Goal: Find specific page/section

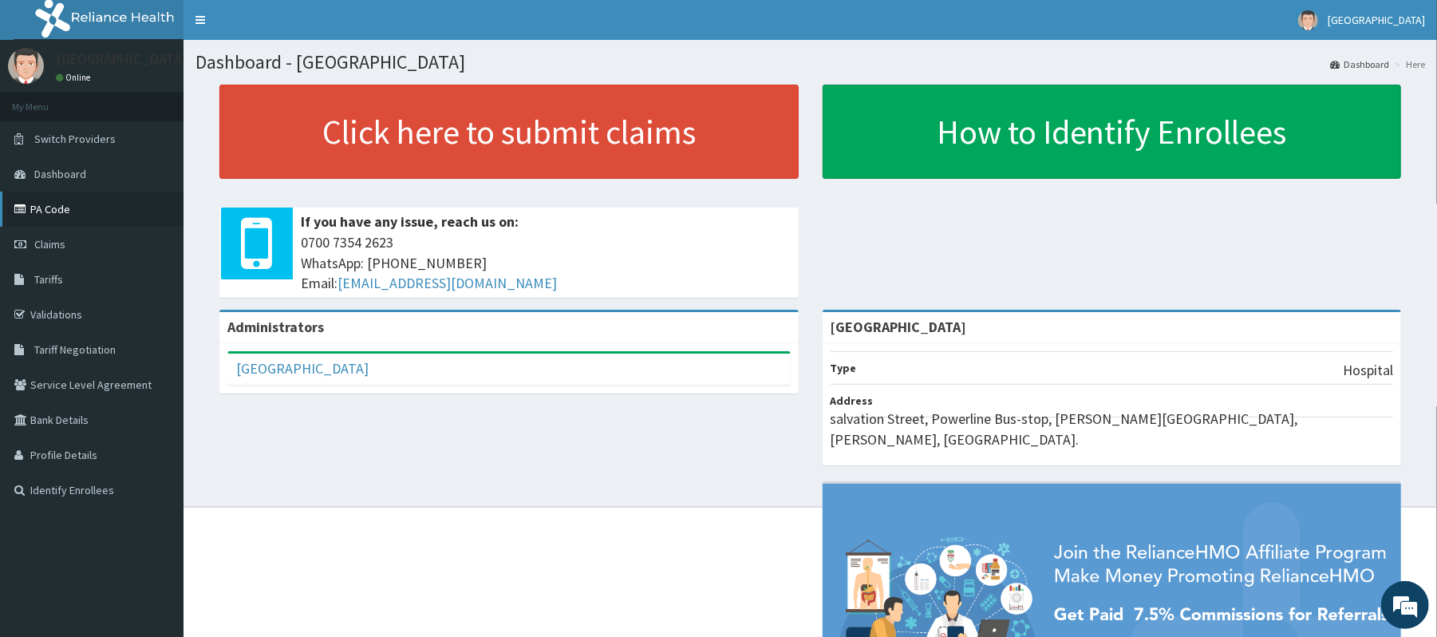
click at [51, 215] on link "PA Code" at bounding box center [91, 208] width 183 height 35
click at [171, 206] on link "PA Code" at bounding box center [91, 208] width 183 height 35
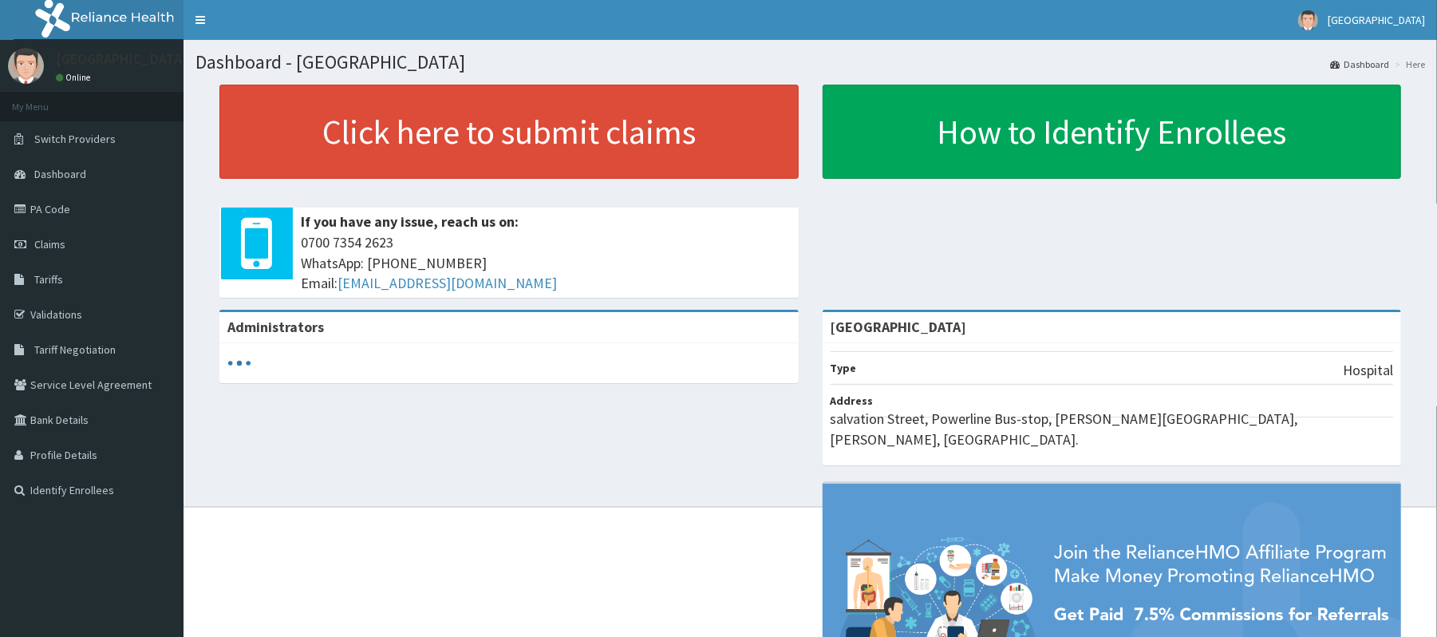
click at [72, 275] on link "Tariffs" at bounding box center [91, 279] width 183 height 35
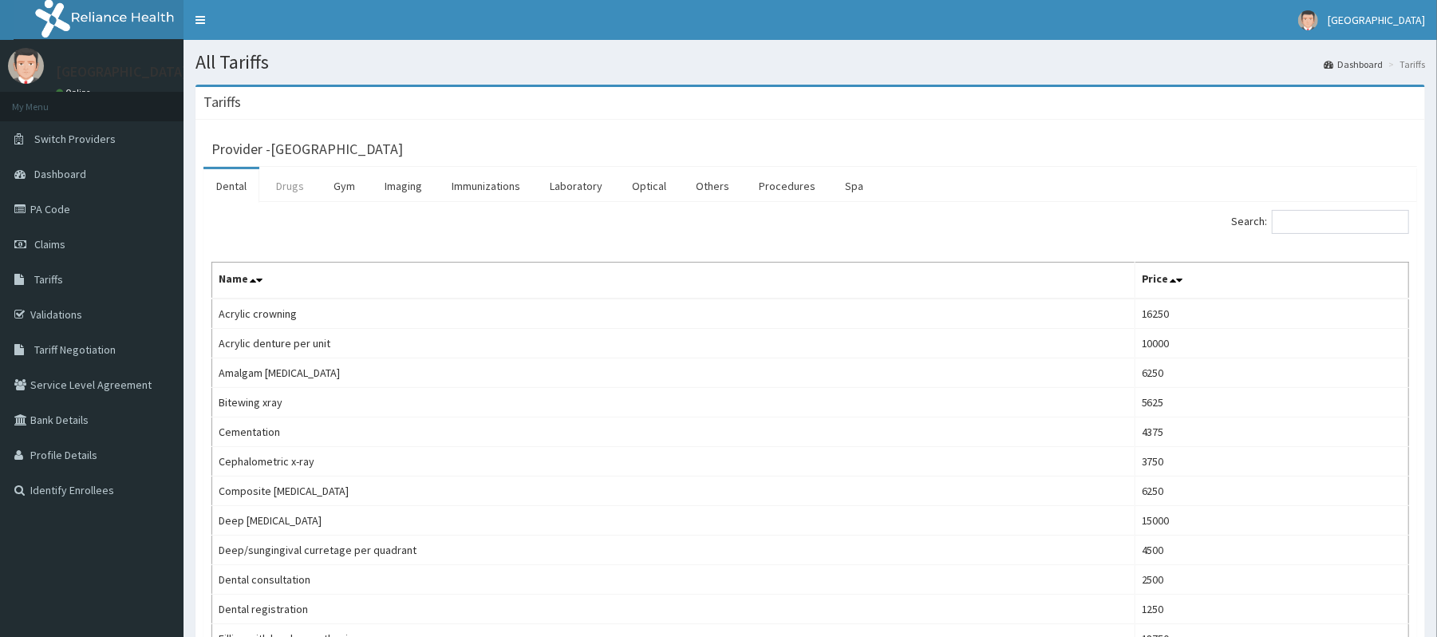
click at [282, 201] on link "Drugs" at bounding box center [289, 186] width 53 height 34
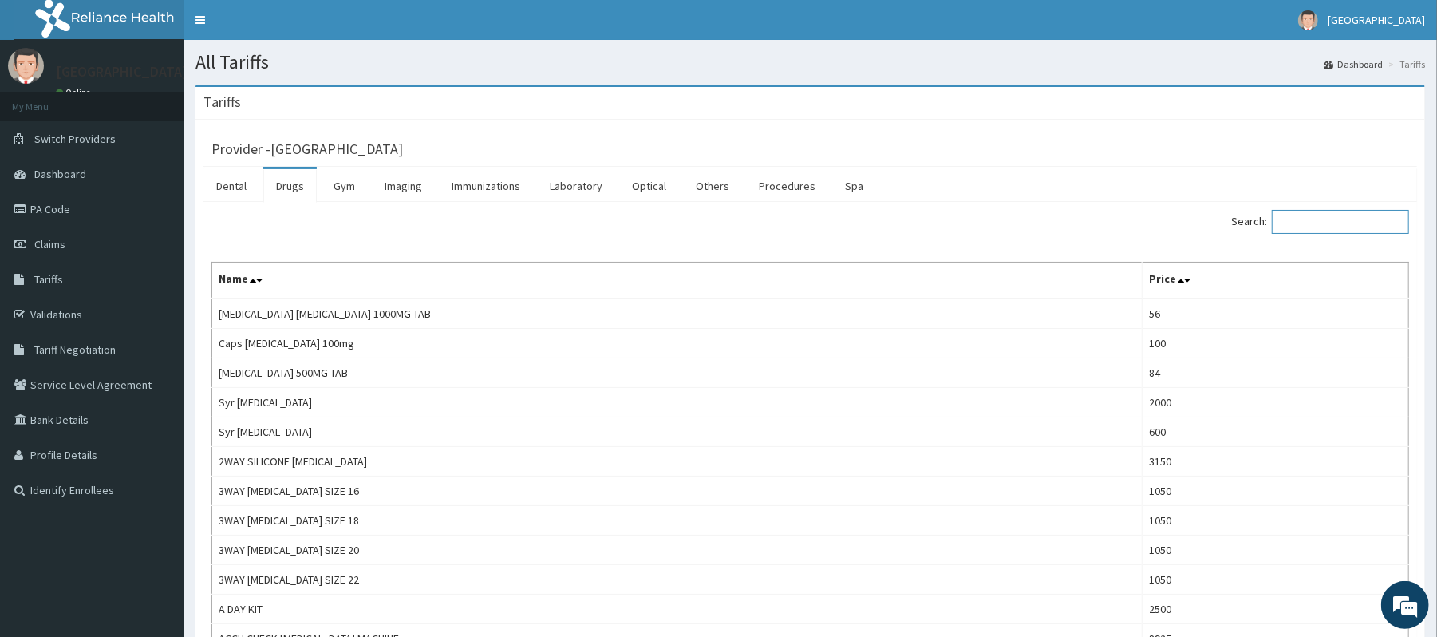
click at [1340, 220] on input "Search:" at bounding box center [1340, 222] width 137 height 24
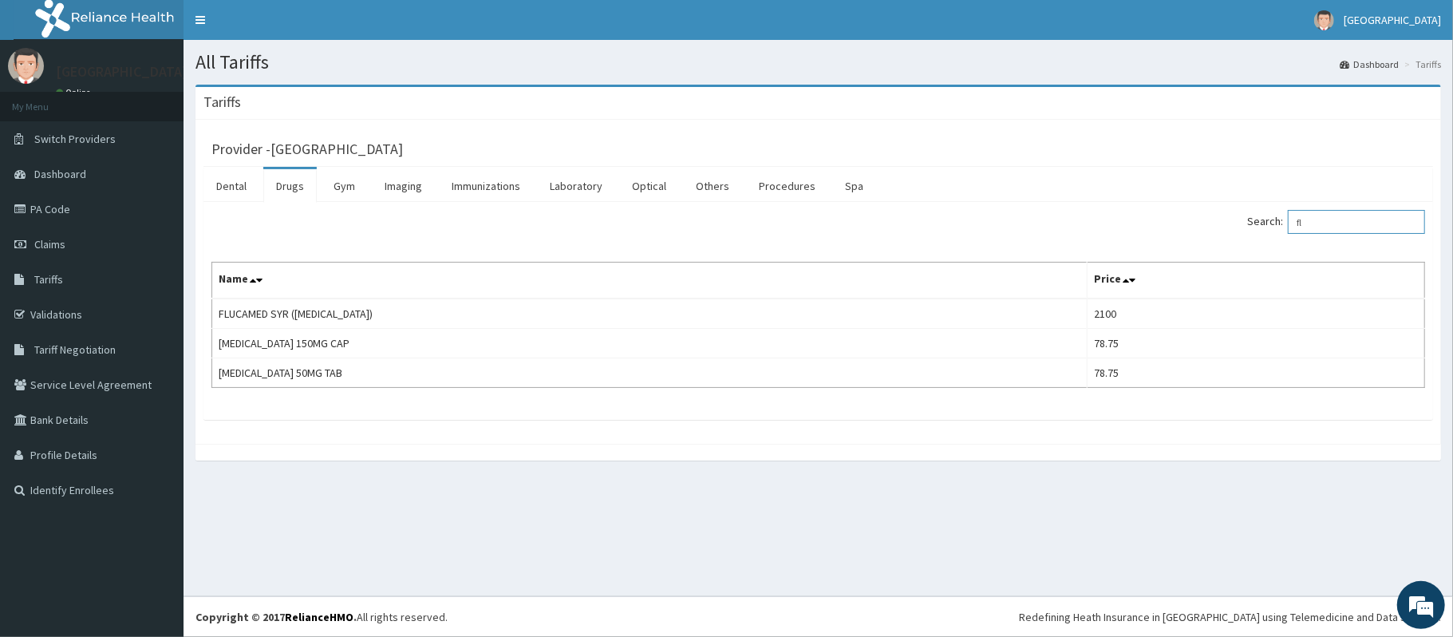
type input "f"
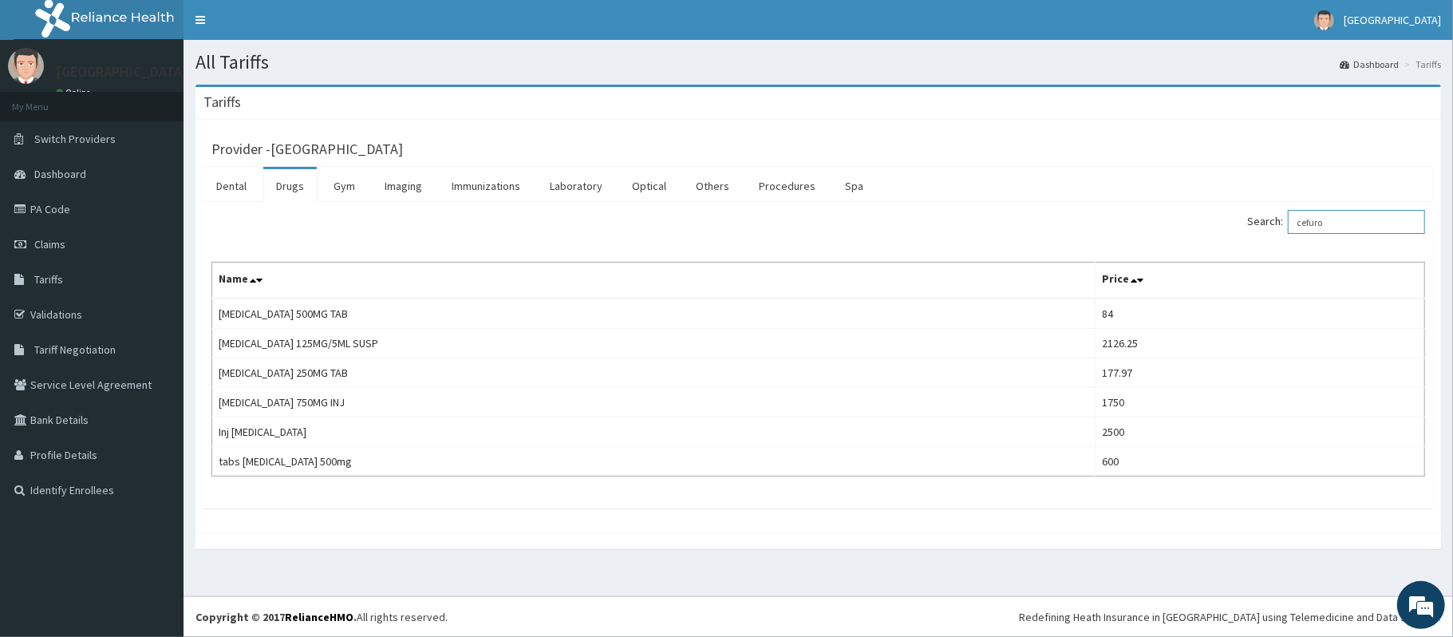
type input "cefuro"
